Goal: Task Accomplishment & Management: Use online tool/utility

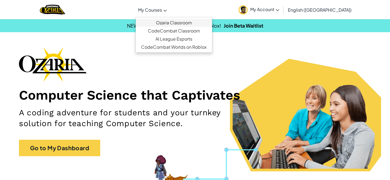
click at [182, 20] on link "Ozaria Classroom" at bounding box center [174, 23] width 76 height 8
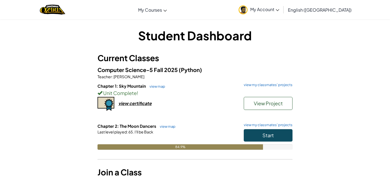
click at [262, 129] on button "Start" at bounding box center [268, 135] width 49 height 12
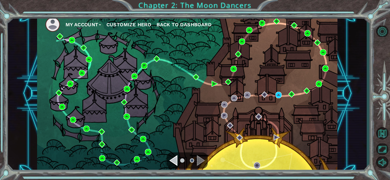
click at [278, 98] on div "My Account Customize Hero Back to Dashboard" at bounding box center [187, 93] width 301 height 159
click at [279, 95] on img at bounding box center [279, 95] width 6 height 6
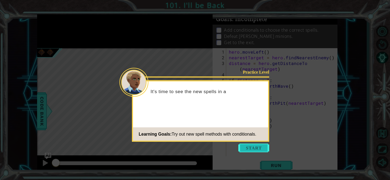
click at [256, 147] on button "Start" at bounding box center [254, 148] width 31 height 9
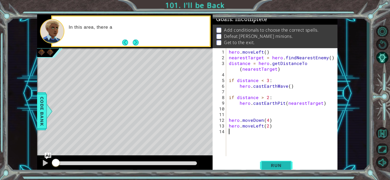
click at [263, 166] on button "Run" at bounding box center [276, 165] width 33 height 12
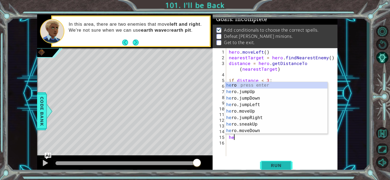
type textarea "h"
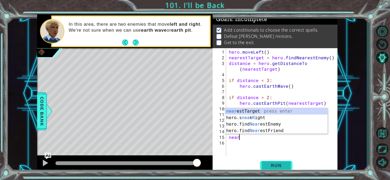
scroll to position [0, 1]
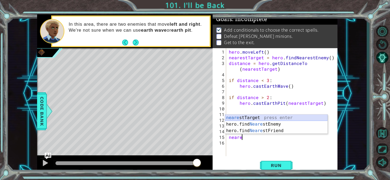
click at [251, 118] on div "neare stTarget press enter hero.find Neare stEnemy press enter hero.find Neare …" at bounding box center [276, 131] width 102 height 33
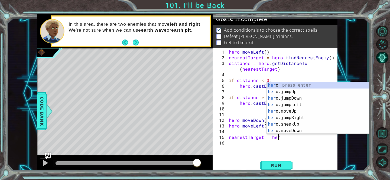
scroll to position [0, 3]
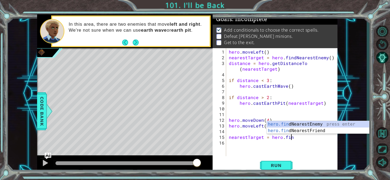
type textarea "nearestTarget = hero.find"
click at [294, 123] on div "hero.find NearestEnemy press enter hero.find NearestFriend press enter" at bounding box center [318, 134] width 102 height 26
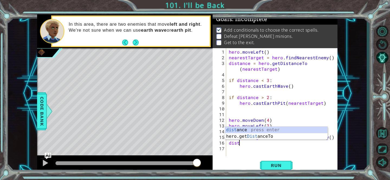
scroll to position [0, 1]
click at [249, 129] on div "distan ce press enter hero.get Distan ceTo press enter" at bounding box center [276, 140] width 102 height 26
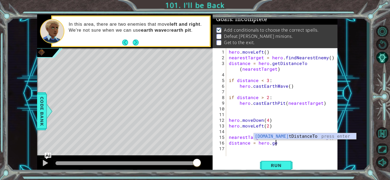
scroll to position [0, 3]
click at [272, 136] on div "hero.get DistanceTo press enter" at bounding box center [305, 143] width 102 height 20
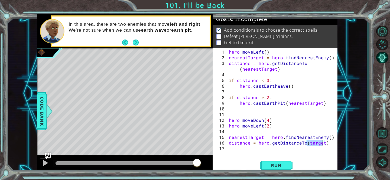
click at [306, 145] on div "hero . moveLeft ( ) nearestTarget = hero . findNearestEnemy ( ) distance = hero…" at bounding box center [283, 109] width 111 height 120
click at [306, 144] on div "hero . moveLeft ( ) nearestTarget = hero . findNearestEnemy ( ) distance = hero…" at bounding box center [283, 109] width 111 height 120
click at [242, 148] on div "hero . moveLeft ( ) nearestTarget = hero . findNearestEnemy ( ) distance = hero…" at bounding box center [283, 109] width 111 height 120
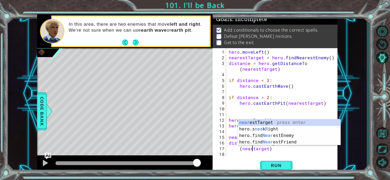
scroll to position [0, 2]
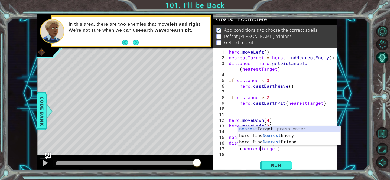
click at [260, 126] on div "nearest Target press enter hero.find Nearest Enemy press enter hero.find Neares…" at bounding box center [289, 142] width 102 height 33
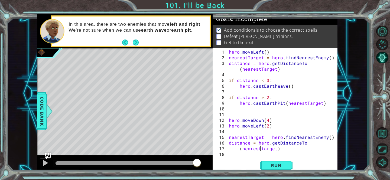
type textarea "(nearestTarget)"
click at [285, 149] on div "hero . moveLeft ( ) nearestTarget = hero . findNearestEnemy ( ) distance = hero…" at bounding box center [283, 109] width 111 height 120
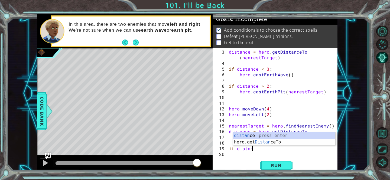
scroll to position [0, 1]
click at [307, 137] on div "distan ce press enter hero.get Distan ceTo press enter" at bounding box center [284, 146] width 102 height 26
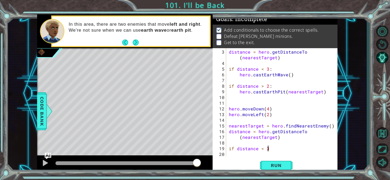
scroll to position [0, 2]
type textarea "if distance < 3:"
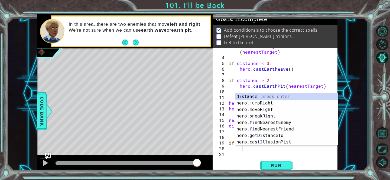
scroll to position [0, 1]
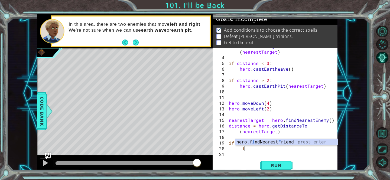
type textarea "i"
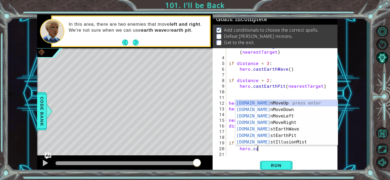
scroll to position [0, 2]
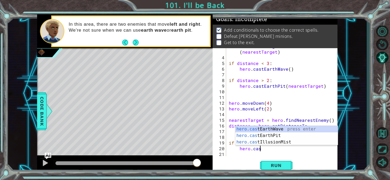
type textarea "hero.cast"
click at [300, 130] on div "hero.cast EarthWave press enter hero.cast EarthPit press enter hero.cast Illusi…" at bounding box center [287, 142] width 102 height 33
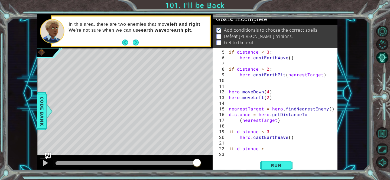
type textarea "if distance >2"
click at [241, 154] on div "if distance < 3 : hero . castEarthWave ( ) if distance > 2 : hero . [GEOGRAPHIC…" at bounding box center [283, 109] width 111 height 120
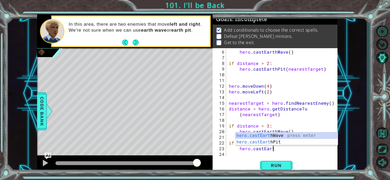
scroll to position [0, 2]
click at [266, 142] on div "hero.castEart hWave press enter hero.castEart hPit press enter" at bounding box center [287, 146] width 102 height 26
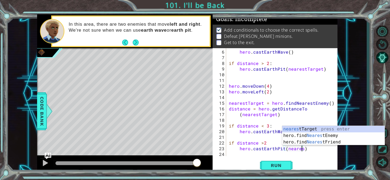
scroll to position [0, 5]
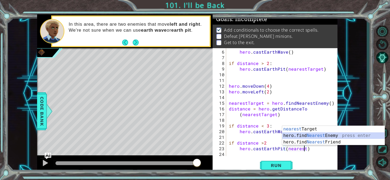
click at [355, 136] on div "nearest Target press enter hero.find Nearest Enemy press enter hero.find Neares…" at bounding box center [333, 142] width 102 height 33
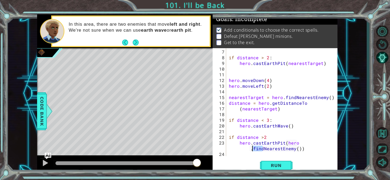
drag, startPoint x: 263, startPoint y: 148, endPoint x: 252, endPoint y: 148, distance: 10.3
click at [252, 148] on div "if distance > 2 : hero . [GEOGRAPHIC_DATA] ( nearestTarget ) hero . moveDown ( …" at bounding box center [283, 109] width 111 height 120
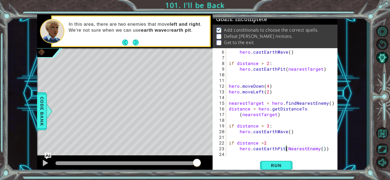
click at [322, 149] on div "hero . castEarthWave ( ) if distance > 2 : hero . [GEOGRAPHIC_DATA] ( nearestTa…" at bounding box center [283, 109] width 111 height 120
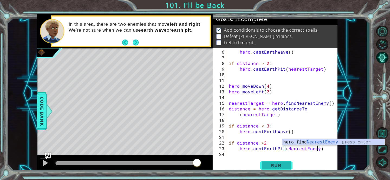
click at [284, 166] on span "Run" at bounding box center [276, 165] width 21 height 5
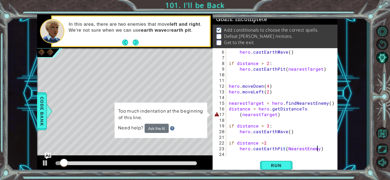
click at [244, 115] on div "hero . castEarthWave ( ) if distance > 2 : hero . [GEOGRAPHIC_DATA] ( nearestTa…" at bounding box center [283, 109] width 111 height 120
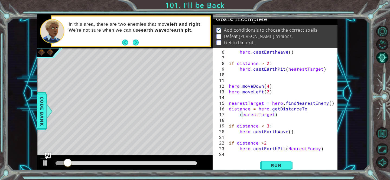
scroll to position [0, 1]
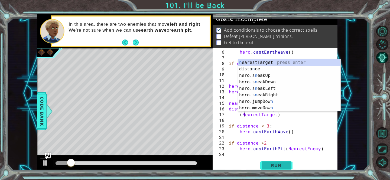
click at [276, 162] on button "Run" at bounding box center [276, 165] width 33 height 12
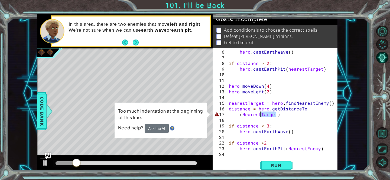
drag, startPoint x: 275, startPoint y: 116, endPoint x: 259, endPoint y: 116, distance: 16.0
click at [259, 116] on div "hero . castEarthWave ( ) if distance > 2 : hero . [GEOGRAPHIC_DATA] ( nearestTa…" at bounding box center [283, 109] width 111 height 120
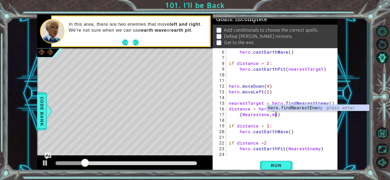
scroll to position [0, 3]
click at [269, 115] on div "hero . castEarthWave ( ) if distance > 2 : hero . [GEOGRAPHIC_DATA] ( nearestTa…" at bounding box center [283, 109] width 111 height 120
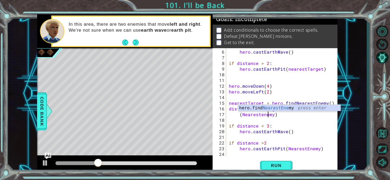
click at [263, 116] on div "hero . castEarthWave ( ) if distance > 2 : hero . [GEOGRAPHIC_DATA] ( nearestTa…" at bounding box center [283, 109] width 111 height 120
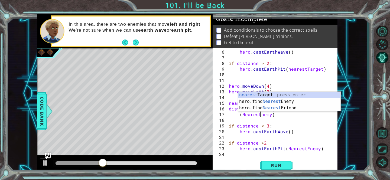
scroll to position [0, 2]
click at [277, 165] on span "Run" at bounding box center [276, 165] width 21 height 5
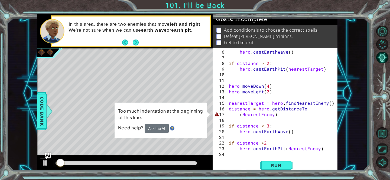
click at [154, 128] on button "Ask the AI" at bounding box center [157, 128] width 24 height 9
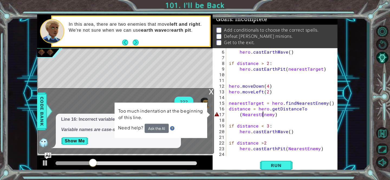
click at [241, 115] on div "hero . castEarthWave ( ) if distance > 2 : hero . [GEOGRAPHIC_DATA] ( nearestTa…" at bounding box center [283, 109] width 111 height 120
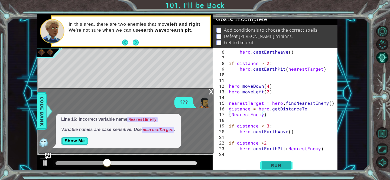
click at [282, 166] on span "Run" at bounding box center [276, 165] width 21 height 5
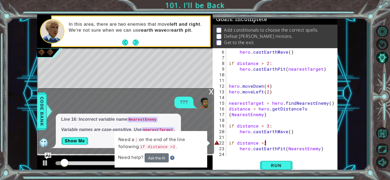
click at [265, 141] on div "hero . castEarthWave ( ) if distance > 2 : hero . [GEOGRAPHIC_DATA] ( nearestTa…" at bounding box center [283, 109] width 111 height 120
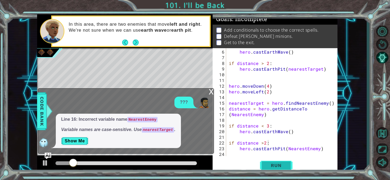
click at [274, 164] on span "Run" at bounding box center [276, 165] width 21 height 5
click at [213, 94] on div "x" at bounding box center [211, 91] width 5 height 5
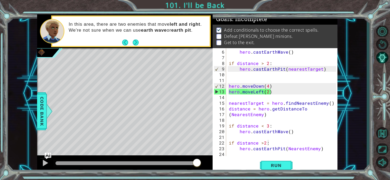
type textarea "hero.moveLeft(2)"
drag, startPoint x: 273, startPoint y: 93, endPoint x: 229, endPoint y: 93, distance: 44.2
click at [229, 93] on div "hero . castEarthWave ( ) if distance > 2 : hero . [GEOGRAPHIC_DATA] ( nearestTa…" at bounding box center [283, 109] width 111 height 120
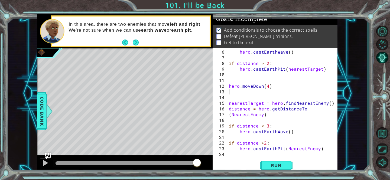
scroll to position [0, 0]
click at [283, 165] on span "Run" at bounding box center [276, 165] width 21 height 5
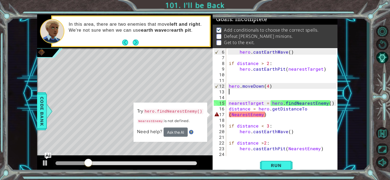
click at [310, 105] on div "hero . castEarthWave ( ) if distance > 2 : hero . [GEOGRAPHIC_DATA] ( nearestTa…" at bounding box center [283, 109] width 111 height 120
click at [308, 109] on div "hero . castEarthWave ( ) if distance > 2 : hero . [GEOGRAPHIC_DATA] ( nearestTa…" at bounding box center [283, 109] width 111 height 120
click at [229, 114] on div "hero . castEarthWave ( ) if distance > 2 : hero . [GEOGRAPHIC_DATA] ( nearestTa…" at bounding box center [283, 109] width 111 height 120
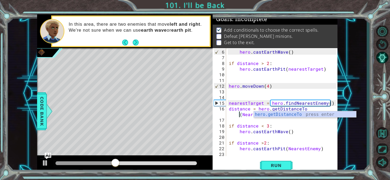
scroll to position [0, 5]
type textarea "distance = hero.getDistanceTo(NearestEnemy)"
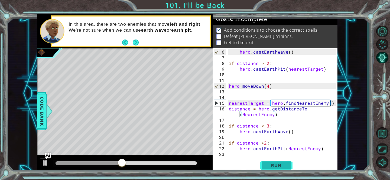
click at [272, 171] on button "Run" at bounding box center [276, 165] width 33 height 12
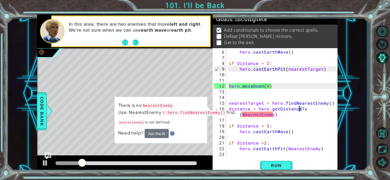
drag, startPoint x: 306, startPoint y: 107, endPoint x: 300, endPoint y: 107, distance: 6.0
click at [300, 107] on div "hero . castEarthWave ( ) if distance > 2 : hero . [GEOGRAPHIC_DATA] ( nearestTa…" at bounding box center [283, 109] width 111 height 120
click at [305, 108] on div "hero . castEarthWave ( ) if distance > 2 : hero . [GEOGRAPHIC_DATA] ( nearestTa…" at bounding box center [283, 109] width 111 height 120
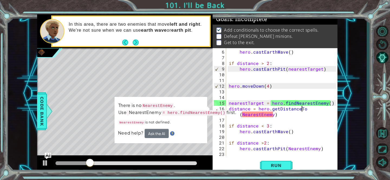
click at [304, 108] on div "hero . castEarthWave ( ) if distance > 2 : hero . [GEOGRAPHIC_DATA] ( nearestTa…" at bounding box center [283, 109] width 111 height 120
click at [261, 115] on div "hero . castEarthWave ( ) if distance > 2 : hero . [GEOGRAPHIC_DATA] ( nearestTa…" at bounding box center [283, 109] width 111 height 120
click at [153, 138] on button "Ask the AI" at bounding box center [157, 133] width 24 height 9
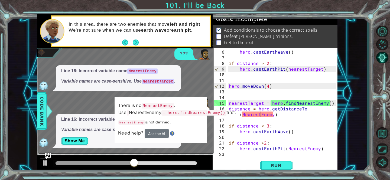
click at [185, 105] on p "There is no NearestEnemy . Use NearestEnemy = hero.findNearestEnemy() first." at bounding box center [177, 109] width 118 height 14
click at [80, 142] on button "Show Me" at bounding box center [74, 141] width 27 height 9
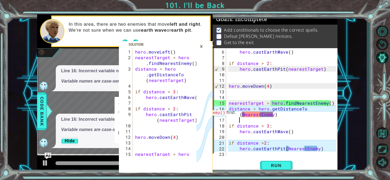
click at [241, 117] on div "hero . castEarthWave ( ) if distance > 2 : hero . [GEOGRAPHIC_DATA] ( nearestTa…" at bounding box center [283, 109] width 111 height 120
click at [241, 115] on div "hero . castEarthWave ( ) if distance > 2 : hero . [GEOGRAPHIC_DATA] ( nearestTa…" at bounding box center [283, 109] width 111 height 120
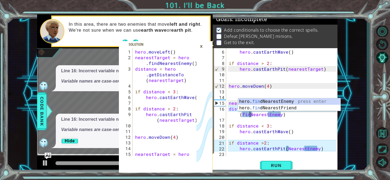
scroll to position [0, 5]
type textarea "distance = hero.getDistanceTo(findNearestEnemy)"
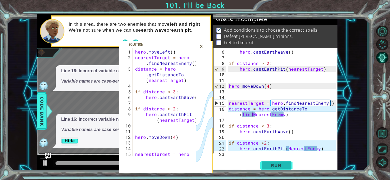
click at [272, 163] on span "Run" at bounding box center [276, 165] width 21 height 5
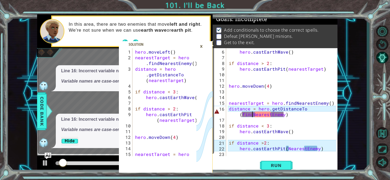
click at [245, 117] on div "hero . castEarthWave ( ) if distance > 2 : hero . [GEOGRAPHIC_DATA] ( nearestTa…" at bounding box center [283, 109] width 111 height 120
click at [244, 114] on div "hero . castEarthWave ( ) if distance > 2 : hero . [GEOGRAPHIC_DATA] ( nearestTa…" at bounding box center [283, 109] width 111 height 120
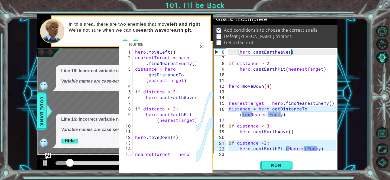
scroll to position [0, 5]
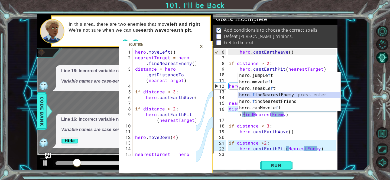
click at [267, 94] on div "hero.jumpLe f t press enter hero.moveLe f t press enter hero.sneakLe f t press …" at bounding box center [289, 98] width 102 height 52
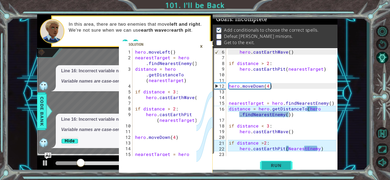
click at [270, 164] on span "Run" at bounding box center [276, 165] width 21 height 5
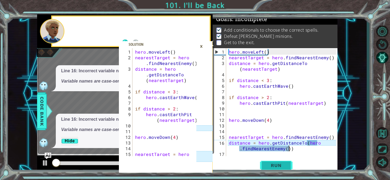
scroll to position [0, 0]
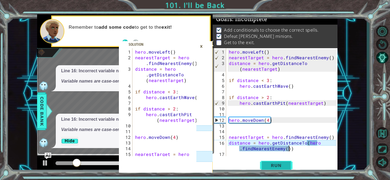
click at [269, 161] on button "Run" at bounding box center [276, 165] width 33 height 12
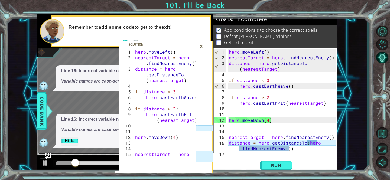
click at [203, 46] on div "×" at bounding box center [201, 46] width 8 height 9
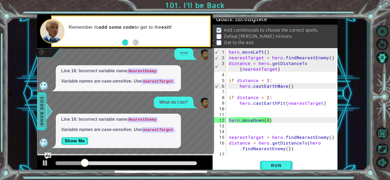
drag, startPoint x: 45, startPoint y: 104, endPoint x: 49, endPoint y: 113, distance: 10.2
click at [46, 104] on span "Code Bank" at bounding box center [42, 111] width 9 height 33
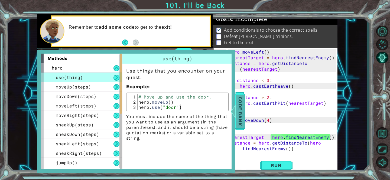
click at [238, 108] on span "Code Bank" at bounding box center [240, 111] width 9 height 33
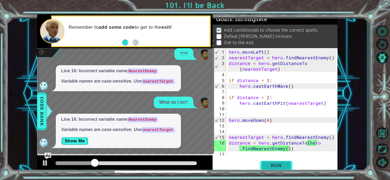
click at [279, 169] on button "Run" at bounding box center [276, 165] width 33 height 12
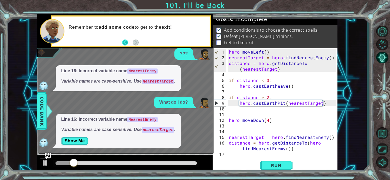
click at [123, 41] on button "Back" at bounding box center [127, 43] width 11 height 6
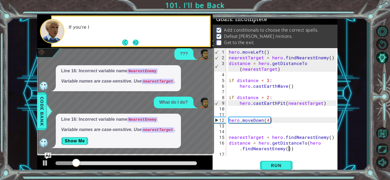
click at [137, 43] on button "Next" at bounding box center [136, 43] width 6 height 6
click at [47, 154] on img "Ask AI" at bounding box center [47, 156] width 7 height 7
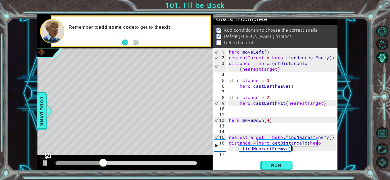
click at [296, 149] on div "hero . moveLeft ( ) nearestTarget = hero . findNearestEnemy ( ) distance = hero…" at bounding box center [283, 109] width 111 height 120
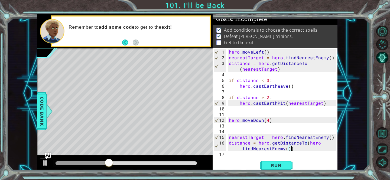
type textarea "distance = hero.getDistanceTo(hero.findNearestEnemy()"
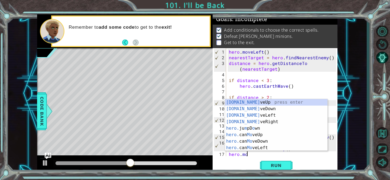
scroll to position [0, 1]
click at [270, 120] on div "[DOMAIN_NAME] veUp press enter [DOMAIN_NAME] veDown press enter [DOMAIN_NAME] v…" at bounding box center [276, 131] width 102 height 65
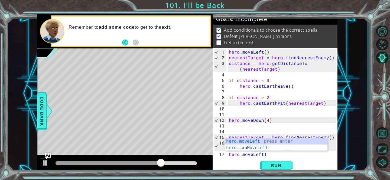
scroll to position [0, 2]
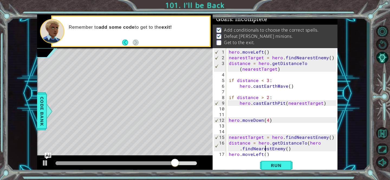
type textarea "hero.moveLeft()"
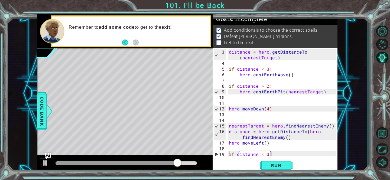
type textarea "hero.castEarthWave()"
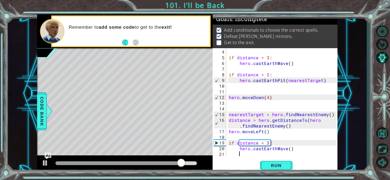
type textarea "if distance >2:"
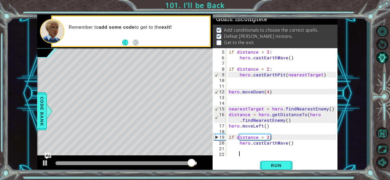
type textarea "\"
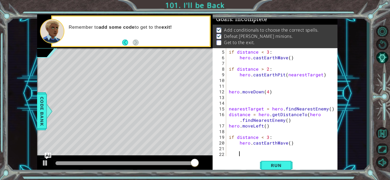
scroll to position [0, 0]
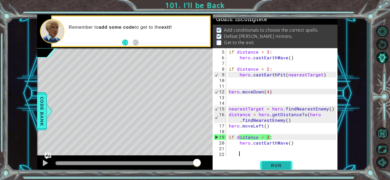
click at [278, 164] on span "Run" at bounding box center [276, 165] width 21 height 5
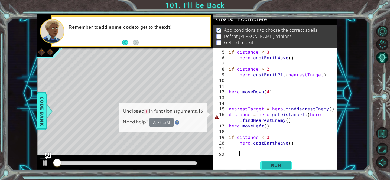
click at [278, 164] on span "Run" at bounding box center [276, 165] width 21 height 5
click at [307, 115] on div "if distance < 3 : hero . castEarthWave ( ) if distance > 2 : hero . [GEOGRAPHIC…" at bounding box center [283, 109] width 111 height 120
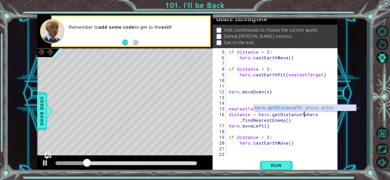
click at [302, 109] on div "hero.getDistanceTo press enter" at bounding box center [305, 115] width 102 height 20
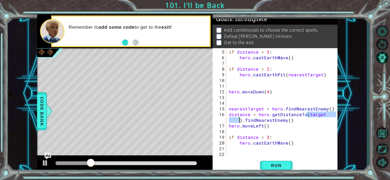
click at [284, 159] on div "distance = hero.getDistanceTo(target).findNearestEnemy() 5 6 7 8 9 10 11 12 13 …" at bounding box center [275, 110] width 125 height 125
click at [284, 160] on button "Run" at bounding box center [276, 165] width 33 height 12
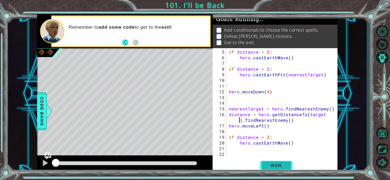
click at [284, 160] on button "Run" at bounding box center [276, 165] width 33 height 12
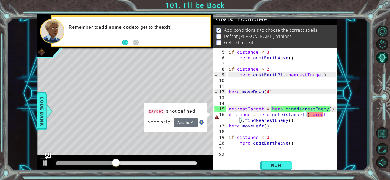
click at [189, 123] on button "Ask the AI" at bounding box center [186, 122] width 24 height 9
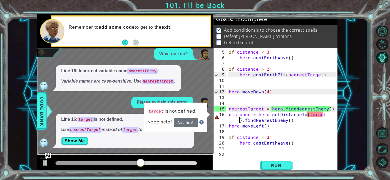
click at [309, 115] on div "if distance < 3 : hero . castEarthWave ( ) if distance > 2 : hero . [GEOGRAPHIC…" at bounding box center [283, 109] width 111 height 120
click at [308, 115] on div "if distance < 3 : hero . castEarthWave ( ) if distance > 2 : hero . [GEOGRAPHIC…" at bounding box center [283, 109] width 111 height 120
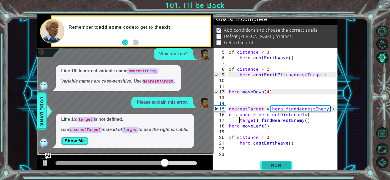
click at [263, 163] on button "Run" at bounding box center [276, 165] width 33 height 12
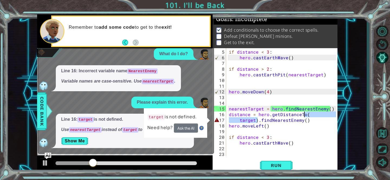
drag, startPoint x: 257, startPoint y: 121, endPoint x: 304, endPoint y: 114, distance: 47.8
click at [304, 114] on div "if distance < 3 : hero . castEarthWave ( ) if distance > 2 : hero . [GEOGRAPHIC…" at bounding box center [283, 109] width 111 height 120
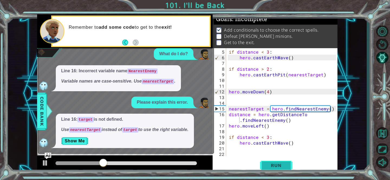
click at [277, 164] on span "Run" at bounding box center [276, 165] width 21 height 5
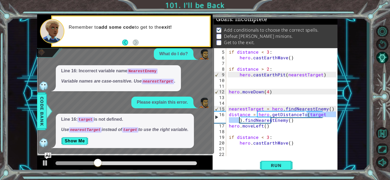
scroll to position [0, 5]
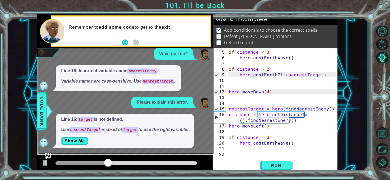
click at [241, 123] on div "if distance < 3 : hero . castEarthWave ( ) if distance > 2 : hero . [GEOGRAPHIC…" at bounding box center [283, 109] width 111 height 120
click at [241, 122] on div "if distance < 3 : hero . castEarthWave ( ) if distance > 2 : hero . [GEOGRAPHIC…" at bounding box center [283, 109] width 111 height 120
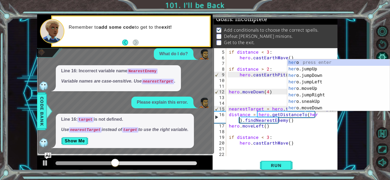
scroll to position [0, 5]
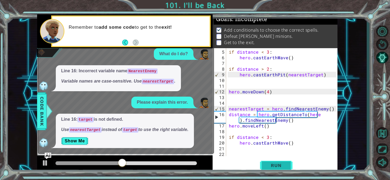
click at [260, 159] on button "Run" at bounding box center [276, 165] width 33 height 12
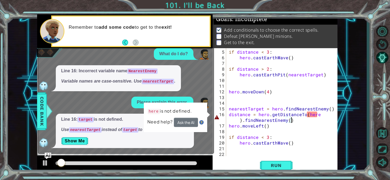
click at [318, 118] on div "if distance < 3 : hero . castEarthWave ( ) if distance > 2 : hero . [GEOGRAPHIC…" at bounding box center [283, 109] width 111 height 120
click at [318, 117] on div "if distance < 3 : hero . castEarthWave ( ) if distance > 2 : hero . [GEOGRAPHIC…" at bounding box center [283, 109] width 111 height 120
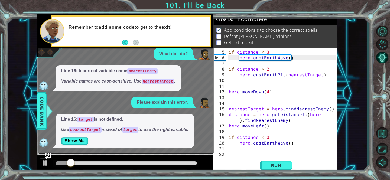
click at [318, 115] on div "if distance < 3 : hero . castEarthWave ( ) if distance > 2 : hero . [GEOGRAPHIC…" at bounding box center [283, 109] width 111 height 120
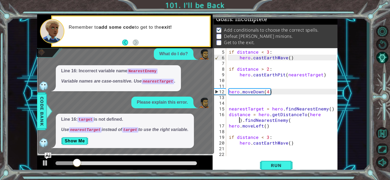
click at [238, 120] on div "if distance < 3 : hero . castEarthWave ( ) if distance > 2 : hero . [GEOGRAPHIC…" at bounding box center [283, 109] width 111 height 120
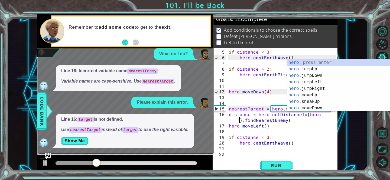
click at [289, 121] on div "if distance < 3 : hero . castEarthWave ( ) if distance > 2 : hero . [GEOGRAPHIC…" at bounding box center [283, 109] width 111 height 120
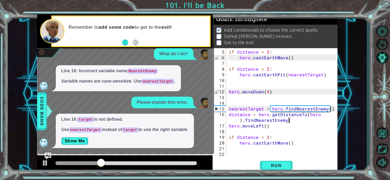
type textarea "distance = hero.getDistanceTo(hero).findNearestEnemy()"
click at [278, 168] on span "Run" at bounding box center [276, 165] width 21 height 5
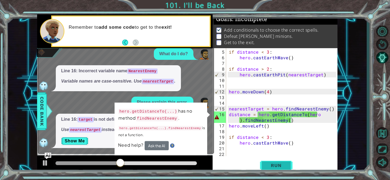
click at [279, 169] on button "Run" at bounding box center [276, 165] width 33 height 12
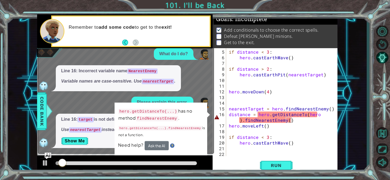
click at [159, 147] on button "Ask the AI" at bounding box center [156, 145] width 24 height 9
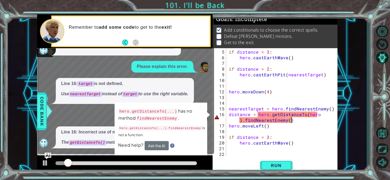
click at [159, 145] on button "Ask the AI" at bounding box center [156, 145] width 24 height 9
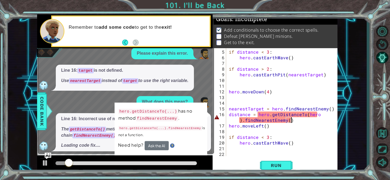
click at [159, 145] on button "Ask the AI" at bounding box center [156, 145] width 24 height 9
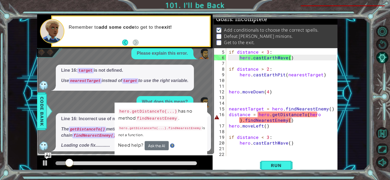
click at [159, 145] on button "Ask the AI" at bounding box center [156, 145] width 24 height 9
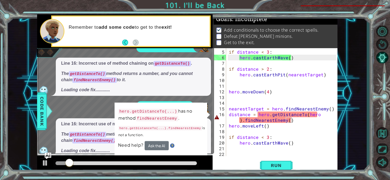
click at [159, 145] on button "Ask the AI" at bounding box center [156, 145] width 24 height 9
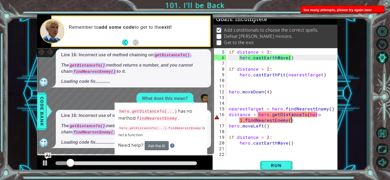
click at [159, 145] on button "Ask the AI" at bounding box center [156, 145] width 24 height 9
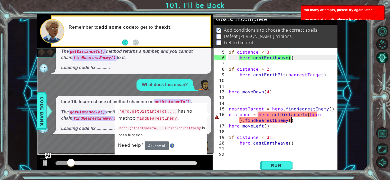
click at [159, 145] on button "Ask the AI" at bounding box center [156, 145] width 24 height 9
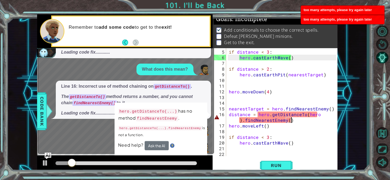
click at [159, 145] on button "Ask the AI" at bounding box center [157, 145] width 24 height 9
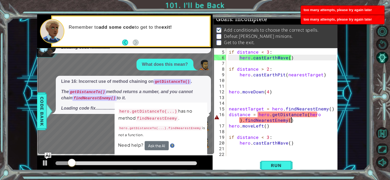
click at [159, 145] on button "Ask the AI" at bounding box center [156, 145] width 24 height 9
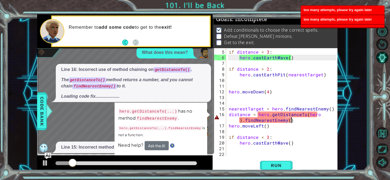
click at [159, 145] on button "Ask the AI" at bounding box center [156, 145] width 24 height 9
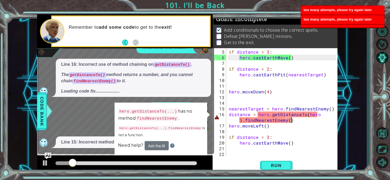
click at [159, 145] on button "Ask the AI" at bounding box center [156, 145] width 24 height 9
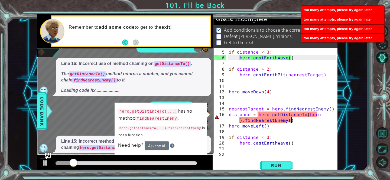
click at [159, 145] on button "Ask the AI" at bounding box center [156, 146] width 24 height 10
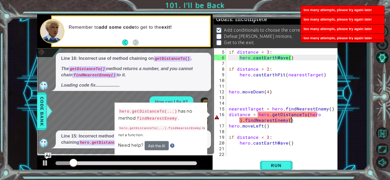
click at [159, 145] on button "Ask the AI" at bounding box center [156, 145] width 24 height 9
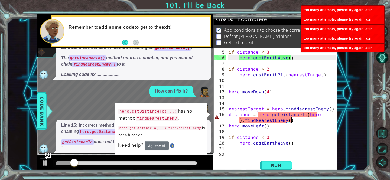
click at [159, 145] on button "Ask the AI" at bounding box center [156, 145] width 24 height 9
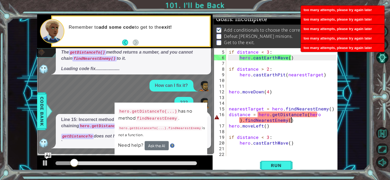
click at [159, 145] on button "Ask the AI" at bounding box center [157, 146] width 24 height 10
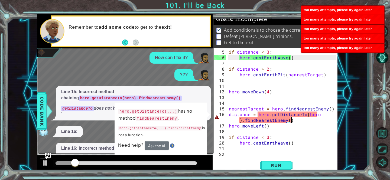
click at [159, 145] on button "Ask the AI" at bounding box center [156, 145] width 24 height 9
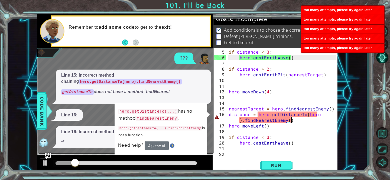
click at [159, 145] on button "Ask the AI" at bounding box center [156, 145] width 24 height 9
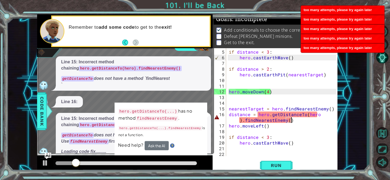
click at [159, 145] on button "Ask the AI" at bounding box center [157, 145] width 24 height 9
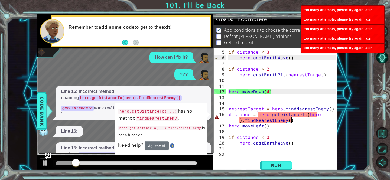
click at [159, 145] on button "Ask the AI" at bounding box center [156, 145] width 24 height 9
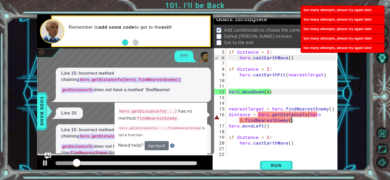
click at [159, 145] on button "Ask the AI" at bounding box center [157, 146] width 24 height 10
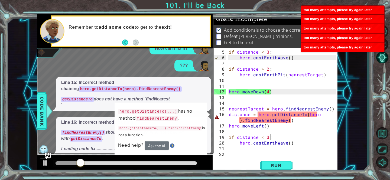
click at [291, 139] on div "if distance < 3 : hero . castEarthWave ( ) if distance > 2 : hero . [GEOGRAPHIC…" at bounding box center [283, 109] width 111 height 120
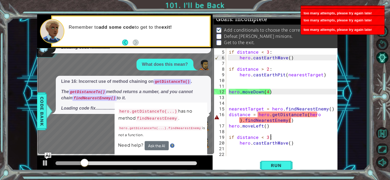
click at [294, 137] on div "if distance < 3 : hero . castEarthWave ( ) if distance > 2 : hero . [GEOGRAPHIC…" at bounding box center [283, 109] width 111 height 120
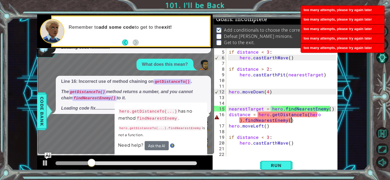
click at [299, 122] on div "if distance < 3 : hero . castEarthWave ( ) if distance > 2 : hero . [GEOGRAPHIC…" at bounding box center [283, 109] width 111 height 120
click at [289, 117] on div "if distance < 3 : hero . castEarthWave ( ) if distance > 2 : hero . [GEOGRAPHIC…" at bounding box center [283, 109] width 111 height 120
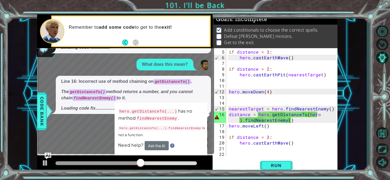
drag, startPoint x: 119, startPoint y: 111, endPoint x: 165, endPoint y: 110, distance: 46.1
click at [165, 110] on code "hero.getDistanceTo(...)" at bounding box center [149, 111] width 60 height 7
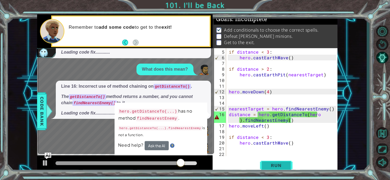
click at [272, 163] on span "Run" at bounding box center [276, 165] width 21 height 5
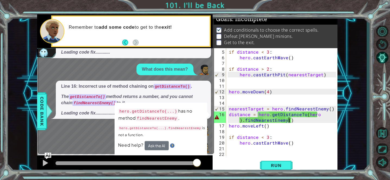
click at [289, 137] on div "if distance < 3 : hero . castEarthWave ( ) if distance > 2 : hero . [GEOGRAPHIC…" at bounding box center [283, 109] width 111 height 120
click at [292, 134] on div "if distance < 3 : hero . castEarthWave ( ) if distance > 2 : hero . [GEOGRAPHIC…" at bounding box center [283, 109] width 111 height 120
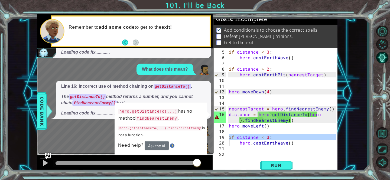
click at [292, 134] on div "if distance < 3 : hero . castEarthWave ( ) if distance > 2 : hero . [GEOGRAPHIC…" at bounding box center [283, 109] width 111 height 120
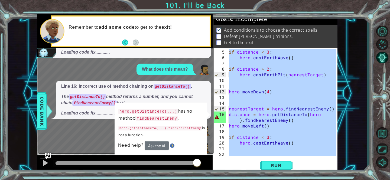
click at [292, 134] on div "if distance < 3 : hero . castEarthWave ( ) if distance > 2 : hero . [GEOGRAPHIC…" at bounding box center [283, 109] width 111 height 120
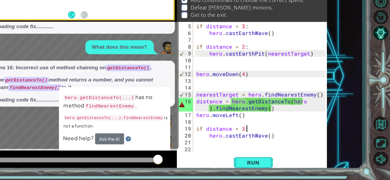
scroll to position [31, 0]
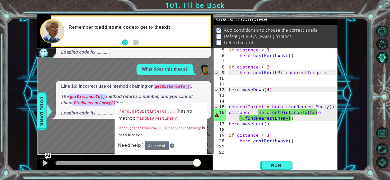
click at [201, 70] on img at bounding box center [204, 70] width 11 height 11
click at [238, 121] on div "if distance < 3 : hero . castEarthWave ( ) if distance > 2 : hero . [GEOGRAPHIC…" at bounding box center [283, 107] width 111 height 120
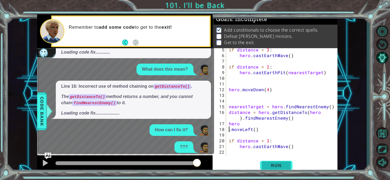
click at [285, 164] on span "Run" at bounding box center [276, 165] width 21 height 5
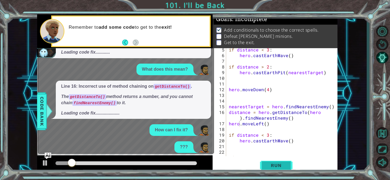
click at [271, 168] on span "Run" at bounding box center [276, 165] width 21 height 5
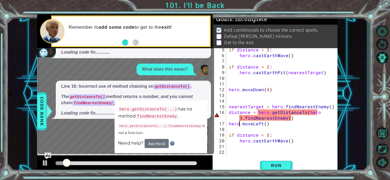
click at [236, 120] on div "if distance < 3 : hero . castEarthWave ( ) if distance > 2 : hero . [GEOGRAPHIC…" at bounding box center [283, 107] width 111 height 120
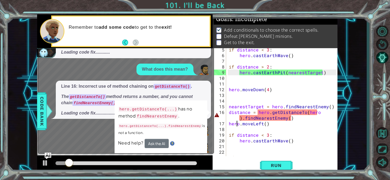
click at [237, 118] on div "if distance < 3 : hero . castEarthWave ( ) if distance > 2 : hero . [GEOGRAPHIC…" at bounding box center [283, 107] width 111 height 120
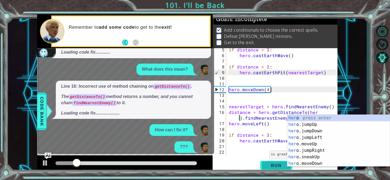
click at [280, 167] on span "Run" at bounding box center [276, 165] width 21 height 5
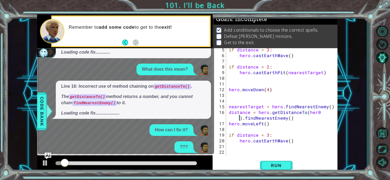
scroll to position [0, 6]
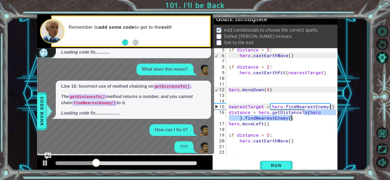
drag, startPoint x: 305, startPoint y: 113, endPoint x: 292, endPoint y: 119, distance: 13.9
click at [292, 119] on div "if distance < 3 : hero . castEarthWave ( ) if distance > 2 : hero . [GEOGRAPHIC…" at bounding box center [283, 107] width 111 height 120
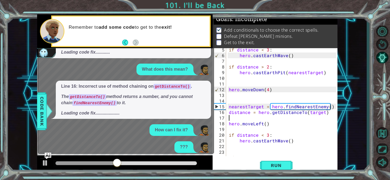
type textarea "distance = hero.getDistanceTo(target)j"
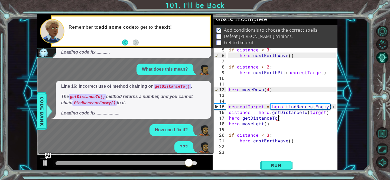
scroll to position [0, 3]
click at [282, 165] on span "Run" at bounding box center [276, 165] width 21 height 5
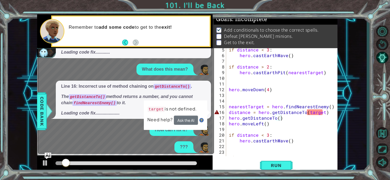
click at [182, 120] on button "Ask the AI" at bounding box center [186, 121] width 24 height 10
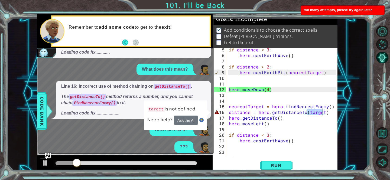
drag, startPoint x: 307, startPoint y: 113, endPoint x: 321, endPoint y: 113, distance: 14.4
click at [321, 113] on div "if distance < 3 : hero . castEarthWave ( ) if distance > 2 : hero . [GEOGRAPHIC…" at bounding box center [283, 107] width 111 height 120
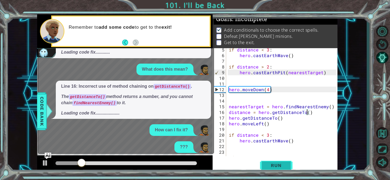
click at [286, 168] on span "Run" at bounding box center [276, 165] width 21 height 5
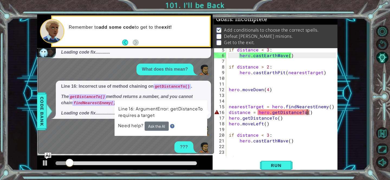
scroll to position [0, 5]
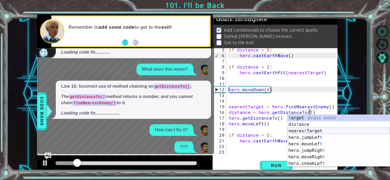
click at [296, 129] on div "t arget press enter dis t ance press enter neares t Target press enter hero.jum…" at bounding box center [339, 147] width 102 height 65
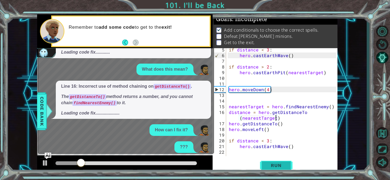
click at [277, 168] on span "Run" at bounding box center [276, 165] width 21 height 5
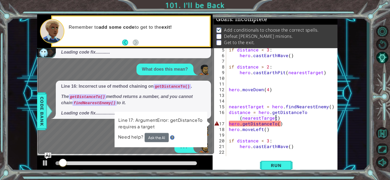
click at [277, 125] on div "if distance < 3 : hero . castEarthWave ( ) if distance > 2 : hero . [GEOGRAPHIC…" at bounding box center [283, 107] width 111 height 120
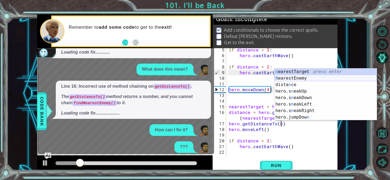
click at [292, 78] on div "n earestTarget press enter N earestEnemy press enter dista n ce press enter her…" at bounding box center [326, 101] width 102 height 65
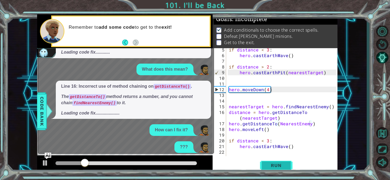
click at [275, 162] on button "Run" at bounding box center [276, 165] width 33 height 12
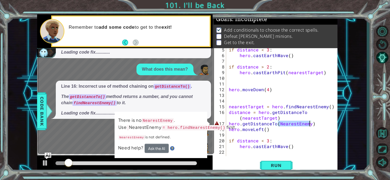
drag, startPoint x: 279, startPoint y: 124, endPoint x: 309, endPoint y: 124, distance: 30.1
click at [309, 124] on div "if distance < 3 : hero . castEarthWave ( ) if distance > 2 : hero . [GEOGRAPHIC…" at bounding box center [283, 107] width 111 height 120
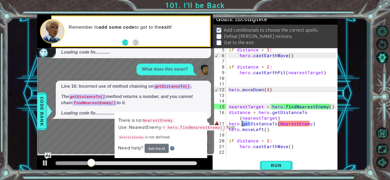
drag, startPoint x: 249, startPoint y: 125, endPoint x: 243, endPoint y: 125, distance: 6.2
click at [243, 125] on div "if distance < 3 : hero . castEarthWave ( ) if distance > 2 : hero . [GEOGRAPHIC…" at bounding box center [283, 107] width 111 height 120
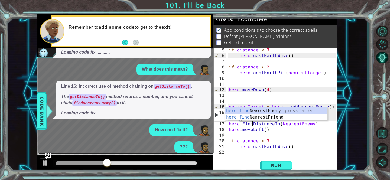
scroll to position [0, 1]
click at [252, 117] on div "hero.find NearestEnemy press enter hero.find NearestFriend press enter" at bounding box center [276, 121] width 102 height 26
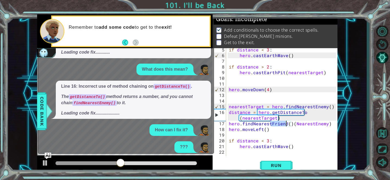
drag, startPoint x: 271, startPoint y: 124, endPoint x: 286, endPoint y: 125, distance: 15.5
click at [286, 125] on div "if distance < 3 : hero . castEarthWave ( ) if distance > 2 : hero . [GEOGRAPHIC…" at bounding box center [283, 107] width 111 height 120
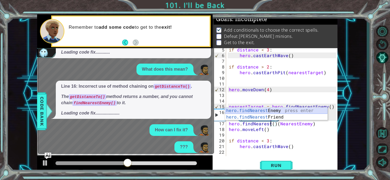
click at [282, 110] on div "hero.findNearest Enemy press enter hero.findNearest Friend press enter" at bounding box center [276, 121] width 102 height 26
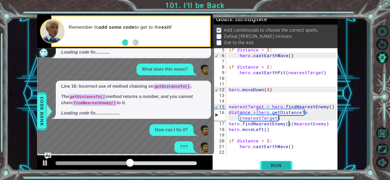
click at [281, 164] on span "Run" at bounding box center [276, 165] width 21 height 5
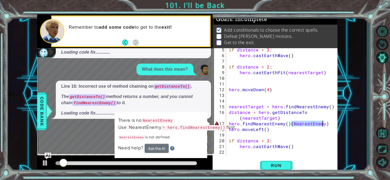
drag, startPoint x: 291, startPoint y: 124, endPoint x: 322, endPoint y: 125, distance: 30.6
click at [322, 125] on div "if distance < 3 : hero . castEarthWave ( ) if distance > 2 : hero . [GEOGRAPHIC…" at bounding box center [283, 107] width 111 height 120
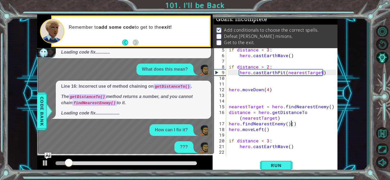
click at [297, 122] on div "if distance < 3 : hero . castEarthWave ( ) if distance > 2 : hero . [GEOGRAPHIC…" at bounding box center [283, 107] width 111 height 120
click at [284, 161] on button "Run" at bounding box center [276, 165] width 33 height 12
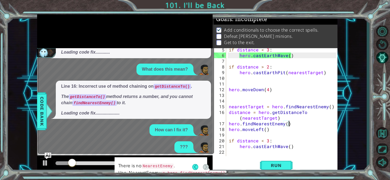
scroll to position [0, 0]
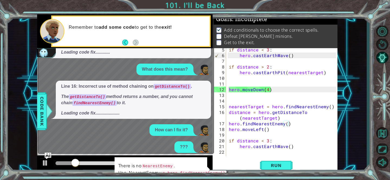
drag, startPoint x: 172, startPoint y: 161, endPoint x: 171, endPoint y: 147, distance: 14.1
click at [171, 147] on div "1 2 3 4 5 6 7 8 9 10 11 12 13 14 hero . moveLeft ( ) nearestTarget = hero . fin…" at bounding box center [187, 93] width 301 height 159
drag, startPoint x: 169, startPoint y: 156, endPoint x: 150, endPoint y: 151, distance: 19.1
click at [150, 151] on div "1 2 3 4 5 6 7 8 9 10 11 12 13 14 hero . moveLeft ( ) nearestTarget = hero . fin…" at bounding box center [187, 93] width 301 height 159
drag, startPoint x: 151, startPoint y: 161, endPoint x: 145, endPoint y: 158, distance: 6.3
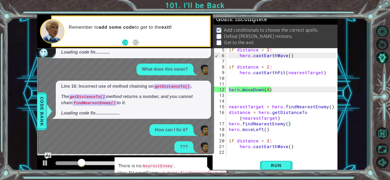
click at [145, 158] on div "There is no NearestEnemy . Use NearestEnemy = hero.findNearestEnemy() first. Ne…" at bounding box center [160, 180] width 93 height 47
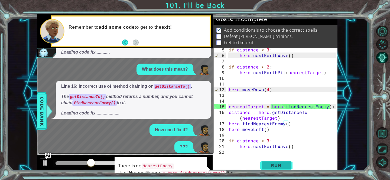
click at [265, 169] on button "Run" at bounding box center [276, 165] width 33 height 12
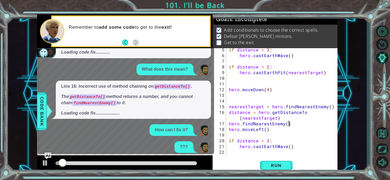
click at [270, 157] on div "hero.findNearestEnemy() 5 6 7 8 9 10 11 12 13 14 15 16 17 18 19 20 21 22 23 24 …" at bounding box center [275, 110] width 125 height 125
click at [272, 165] on span "Run" at bounding box center [276, 165] width 21 height 5
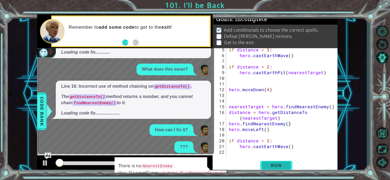
click at [271, 165] on span "Run" at bounding box center [276, 165] width 21 height 5
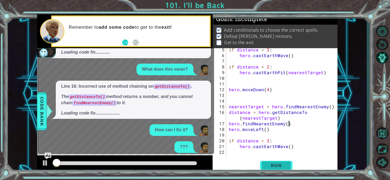
click at [271, 165] on span "Run" at bounding box center [276, 165] width 21 height 5
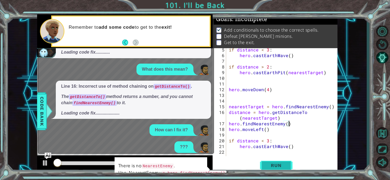
click at [271, 165] on span "Run" at bounding box center [276, 165] width 21 height 5
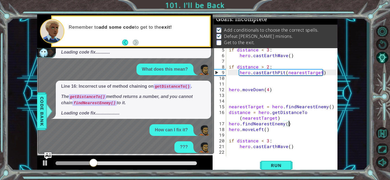
click at [48, 156] on img "Ask AI" at bounding box center [47, 156] width 7 height 7
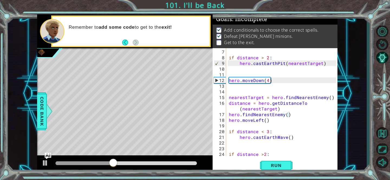
scroll to position [51, 0]
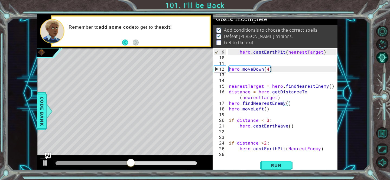
type textarea "hero.castEarthPit(NearestEnemy)"
click at [321, 149] on div "hero . [GEOGRAPHIC_DATA] ( nearestTarget ) hero . moveDown ( 4 ) nearestTarget …" at bounding box center [283, 109] width 111 height 120
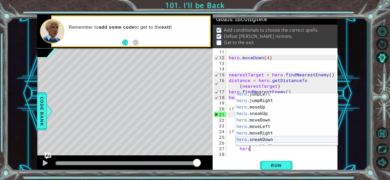
scroll to position [26, 0]
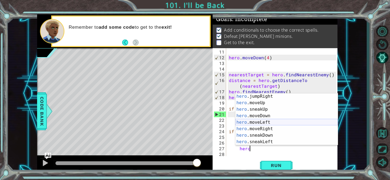
click at [279, 121] on div "hero .jumpRight press enter hero .moveUp press enter hero .sneakUp press enter …" at bounding box center [287, 125] width 102 height 65
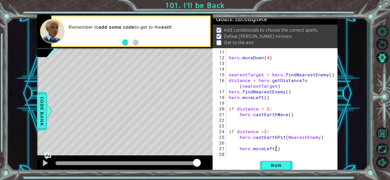
scroll to position [0, 3]
type textarea "hero.moveLeft(3)"
click at [286, 167] on span "Run" at bounding box center [276, 165] width 21 height 5
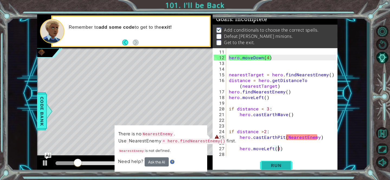
click at [277, 164] on span "Run" at bounding box center [276, 165] width 21 height 5
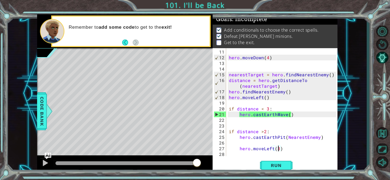
click at [284, 149] on div "hero . moveDown ( 4 ) nearestTarget = hero . findNearestEnemy ( ) distance = he…" at bounding box center [283, 109] width 111 height 120
